Goal: Task Accomplishment & Management: Use online tool/utility

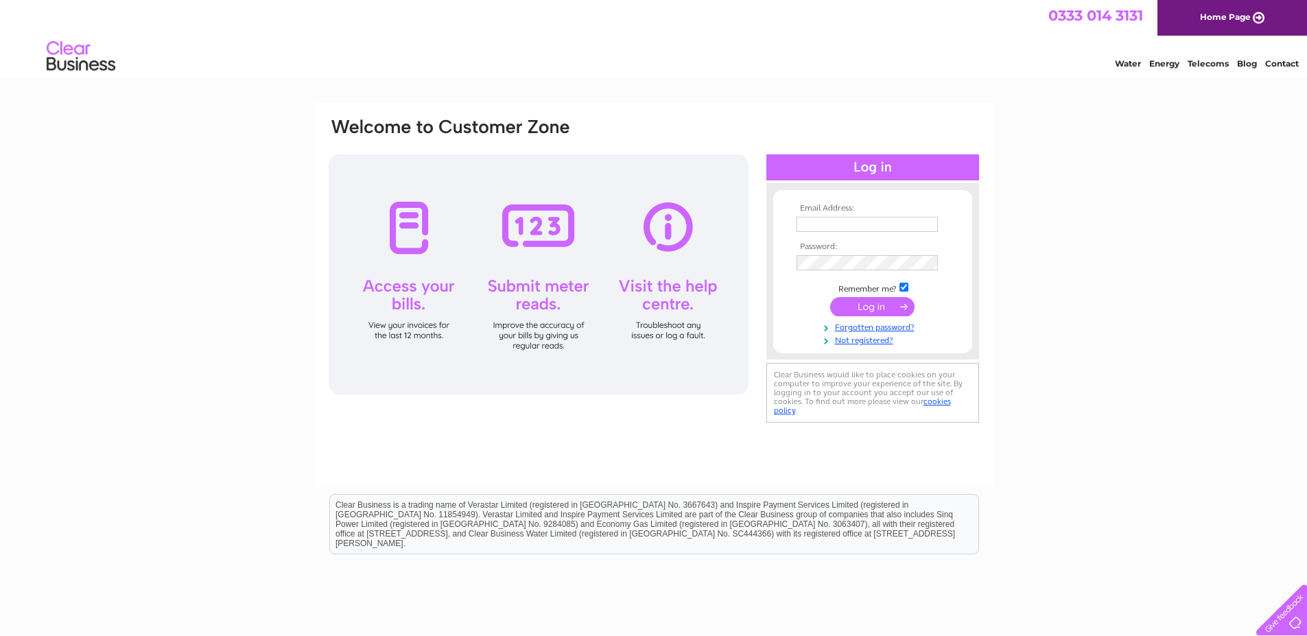
type input "info@thewhiteswanovingham.co.uk"
click at [881, 305] on input "submit" at bounding box center [872, 306] width 84 height 19
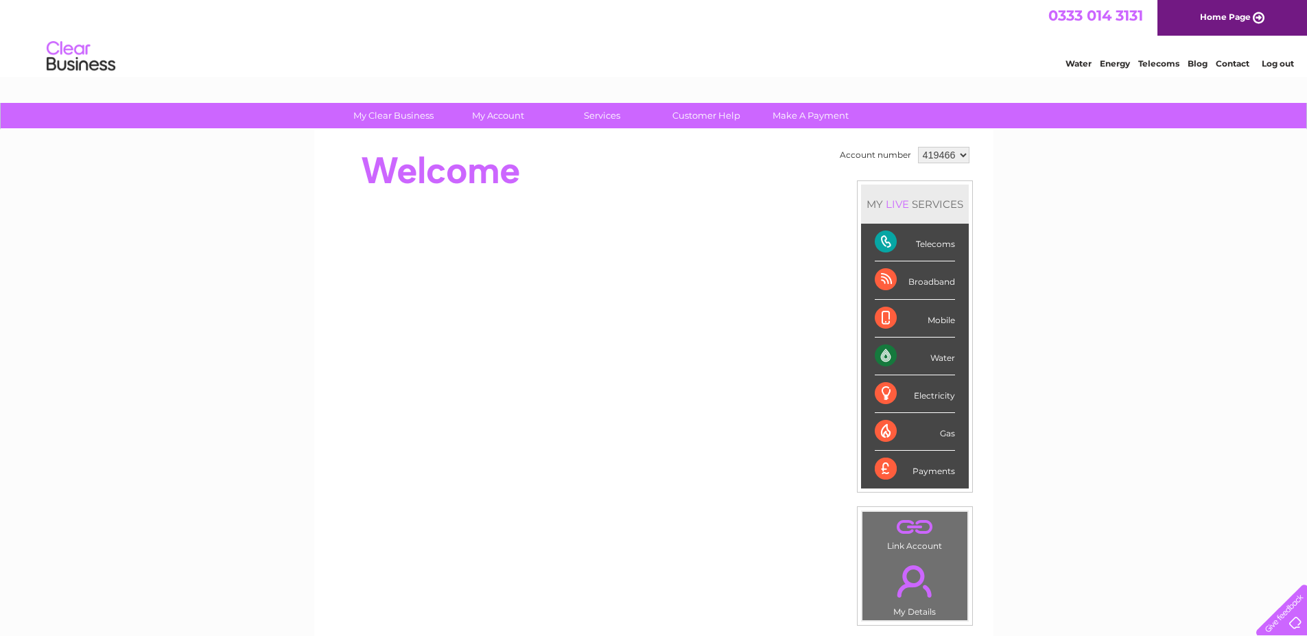
click at [884, 356] on div "Water" at bounding box center [915, 357] width 80 height 38
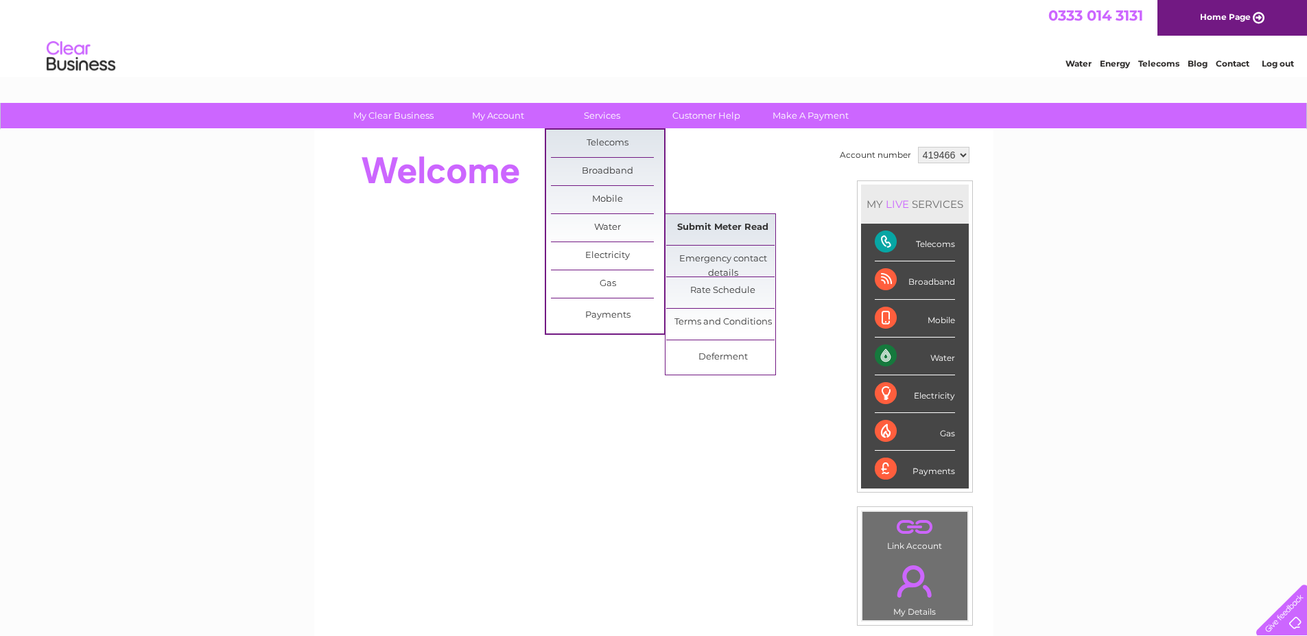
click at [701, 229] on link "Submit Meter Read" at bounding box center [722, 227] width 113 height 27
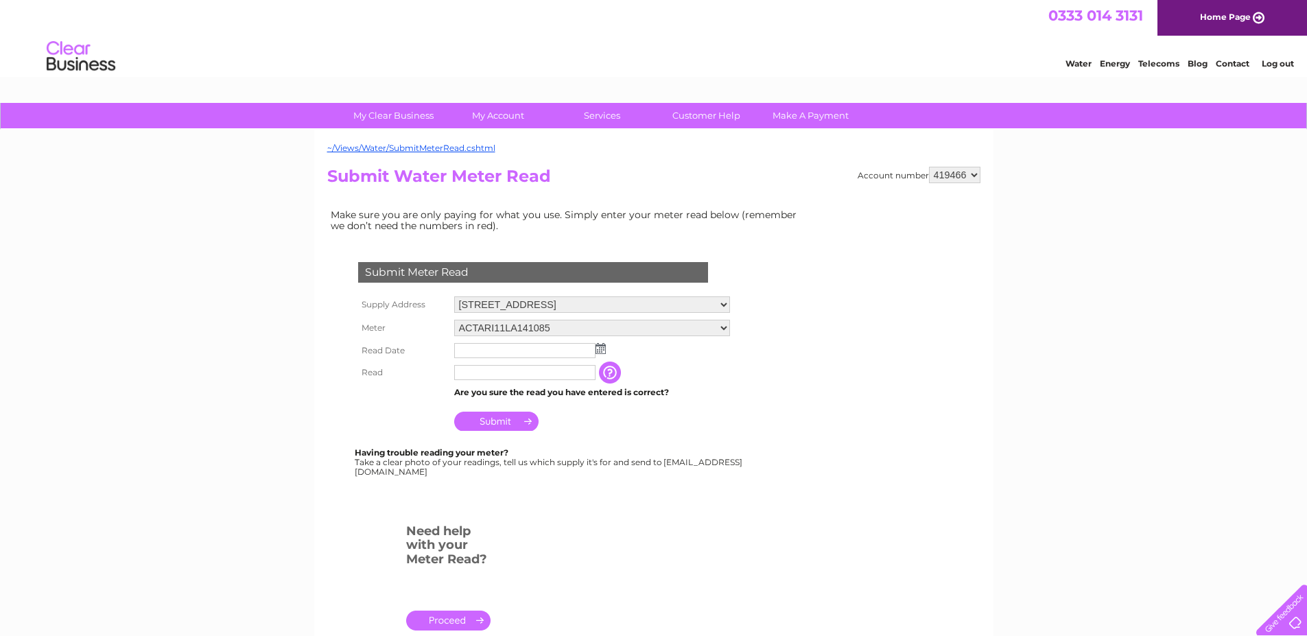
click at [603, 347] on img at bounding box center [601, 348] width 10 height 11
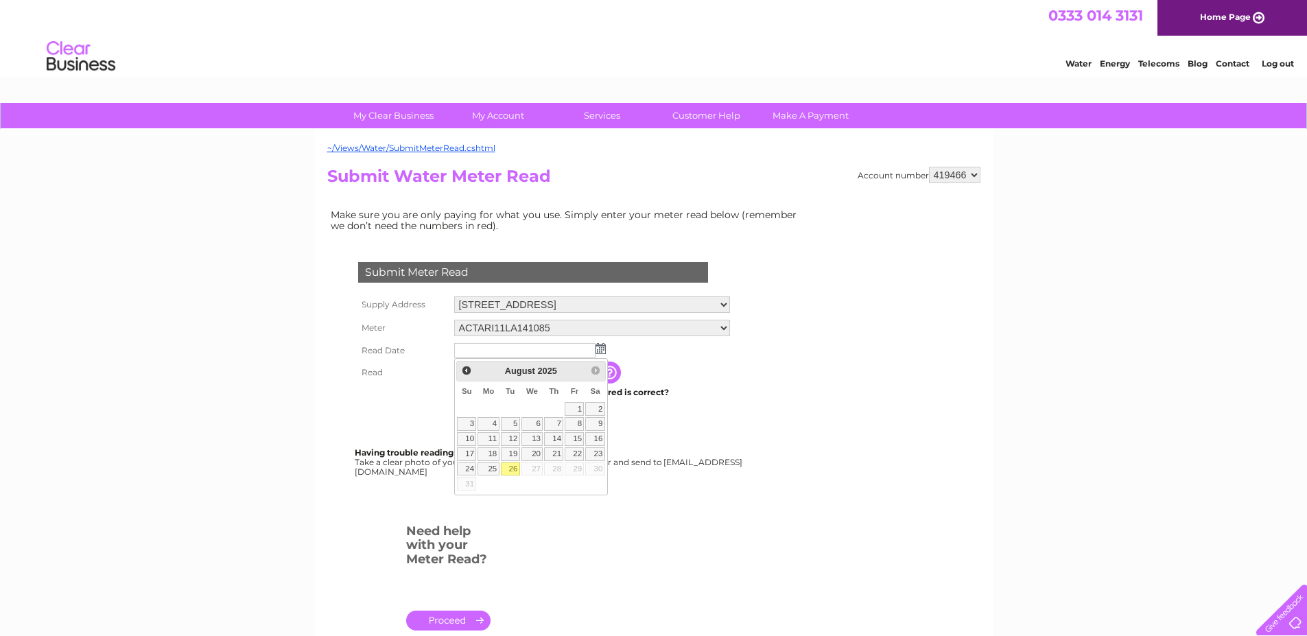
click at [515, 468] on link "26" at bounding box center [510, 470] width 19 height 14
type input "[DATE]"
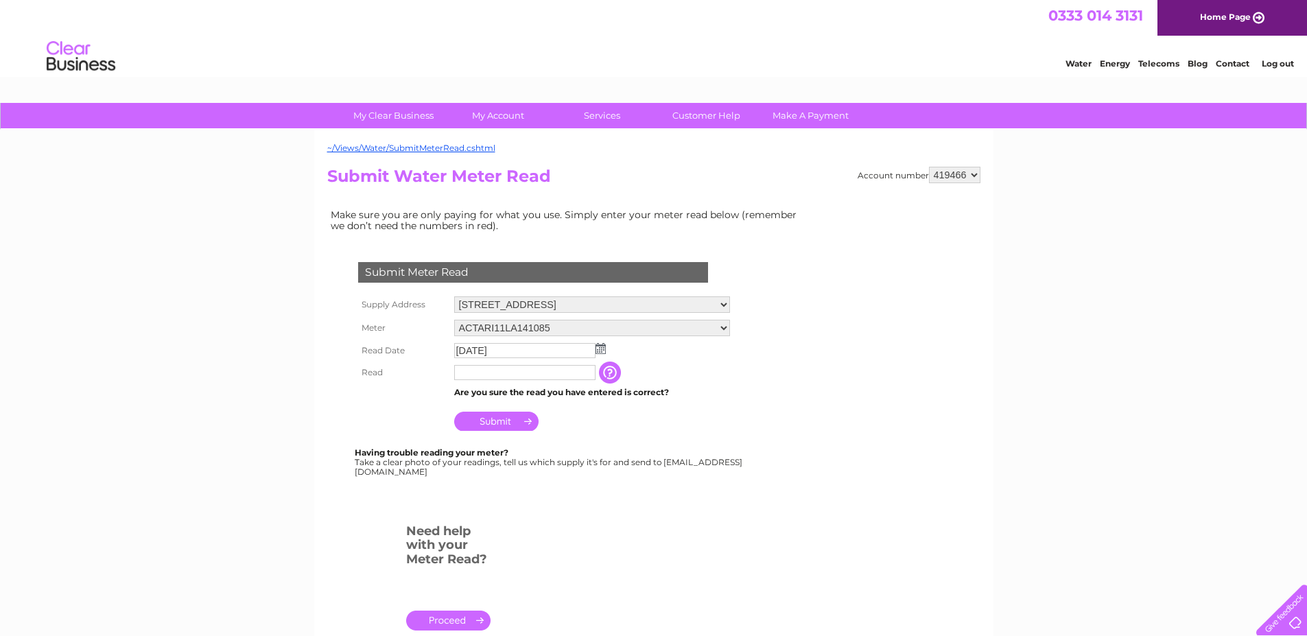
click at [494, 363] on td at bounding box center [525, 373] width 148 height 22
click at [479, 376] on input "text" at bounding box center [524, 372] width 141 height 15
type input "15584"
click at [500, 423] on input "Submit" at bounding box center [496, 421] width 84 height 19
